Goal: Information Seeking & Learning: Learn about a topic

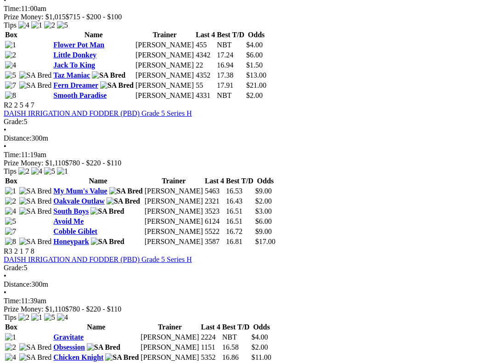
scroll to position [538, 1]
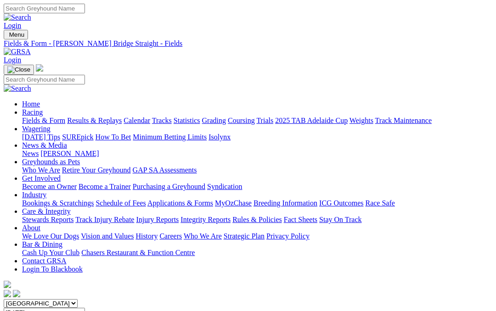
scroll to position [564, 1]
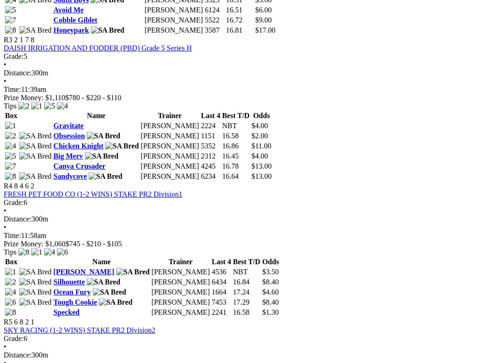
scroll to position [745, 1]
